Goal: Communication & Community: Answer question/provide support

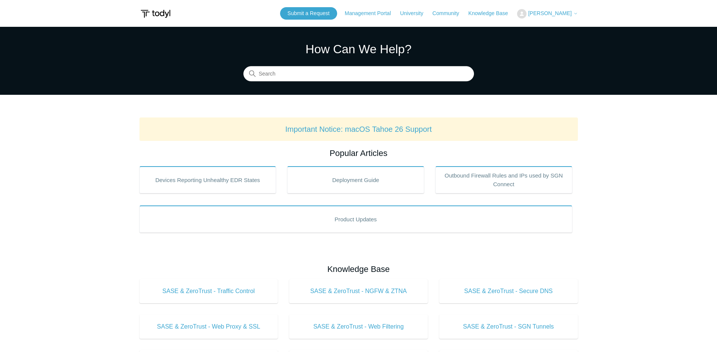
click at [549, 11] on span "[PERSON_NAME]" at bounding box center [549, 13] width 43 height 6
click at [539, 27] on link "My Support Requests" at bounding box center [555, 29] width 74 height 13
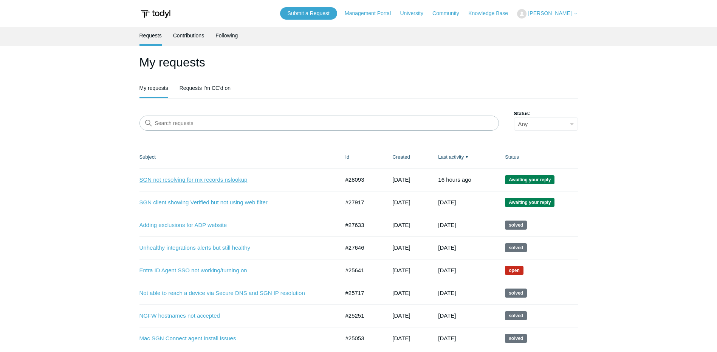
click at [205, 178] on link "SGN not resolving for mx records nslookup" at bounding box center [233, 180] width 189 height 9
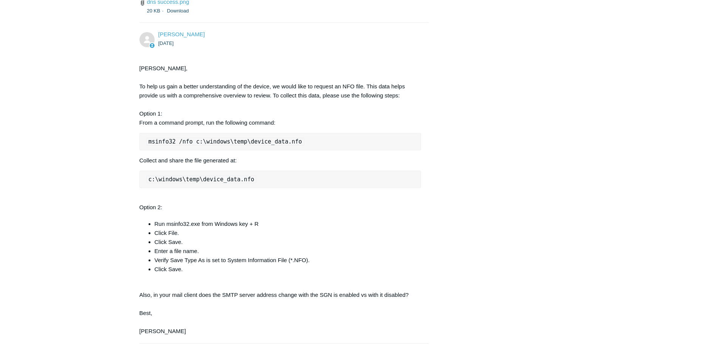
scroll to position [770, 0]
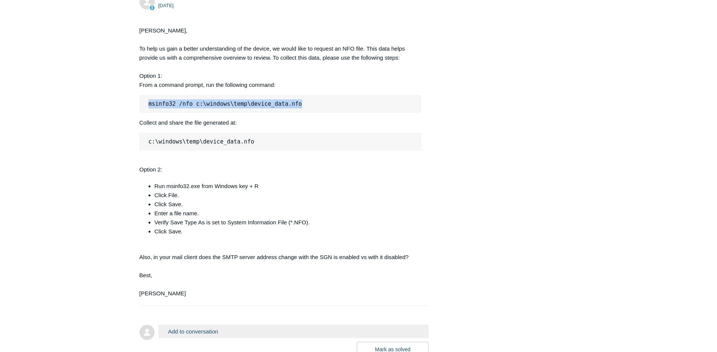
drag, startPoint x: 289, startPoint y: 123, endPoint x: 138, endPoint y: 125, distance: 151.2
copy code "msinfo32 /nfo c:\windows\temp\device_data.nfo"
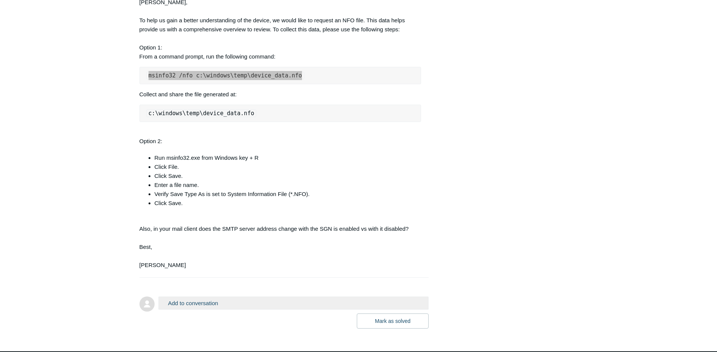
scroll to position [846, 0]
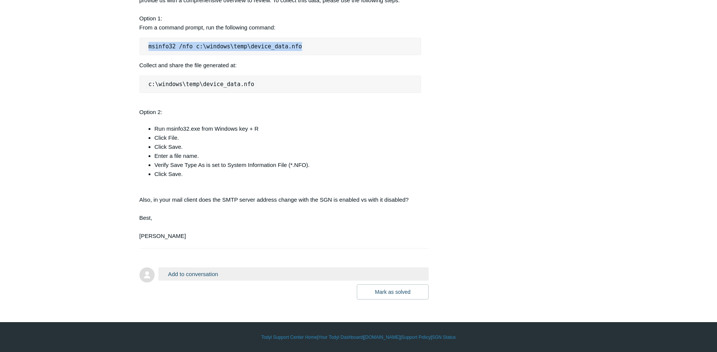
click at [200, 275] on button "Add to conversation" at bounding box center [293, 274] width 271 height 13
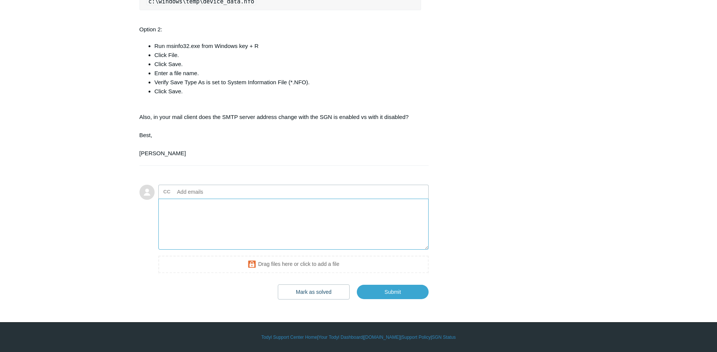
scroll to position [922, 0]
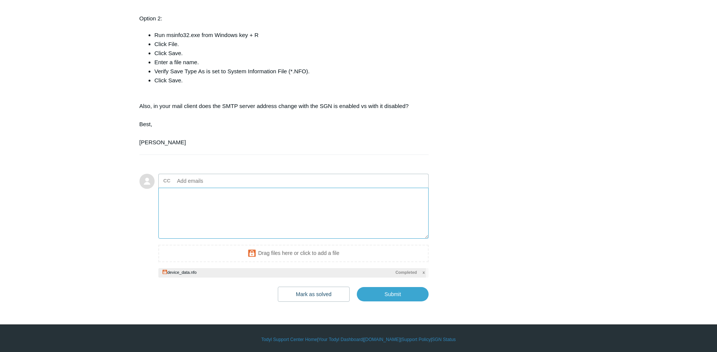
click at [251, 228] on textarea "Add your reply" at bounding box center [293, 213] width 271 height 51
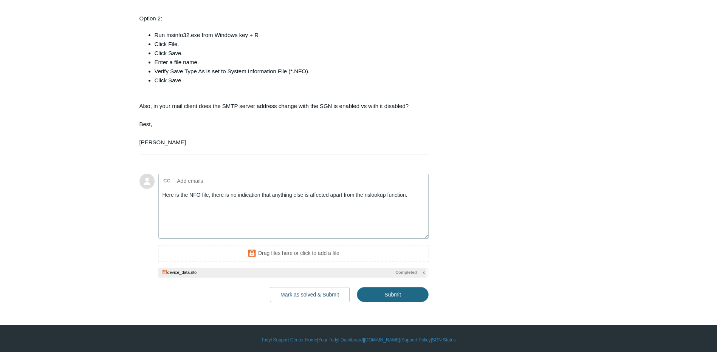
click at [403, 302] on input "Submit" at bounding box center [393, 294] width 72 height 15
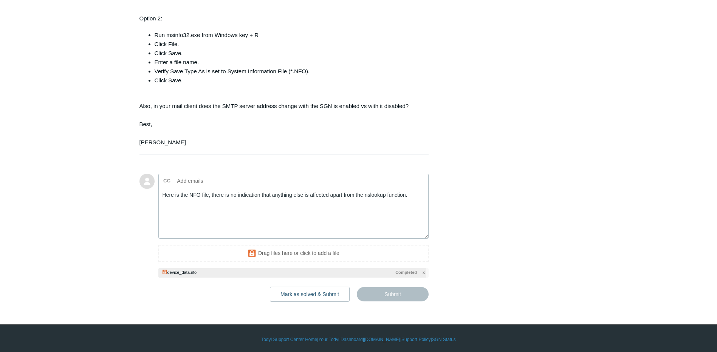
type textarea "Here is the NFO file, there is no indication that anything else is affected apa…"
